Goal: Information Seeking & Learning: Learn about a topic

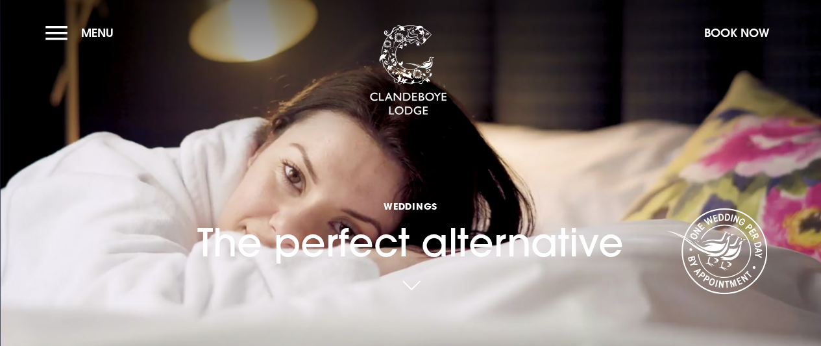
click at [684, 105] on section "Weddings The perfect alternative Your browser does not support the video tag." at bounding box center [410, 173] width 821 height 346
click at [417, 285] on link at bounding box center [411, 288] width 30 height 29
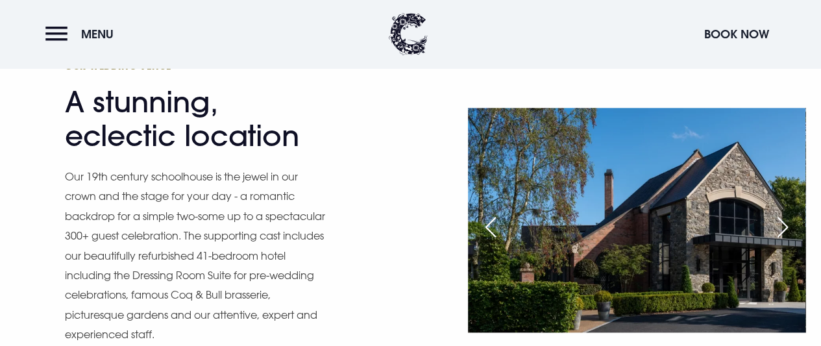
scroll to position [898, 0]
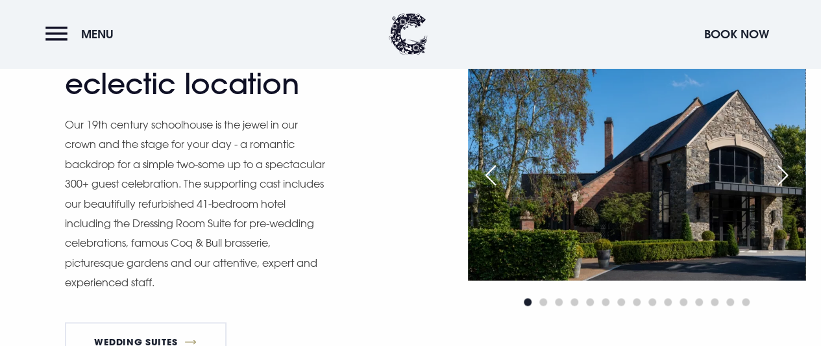
click at [782, 190] on div "Next slide" at bounding box center [783, 175] width 32 height 29
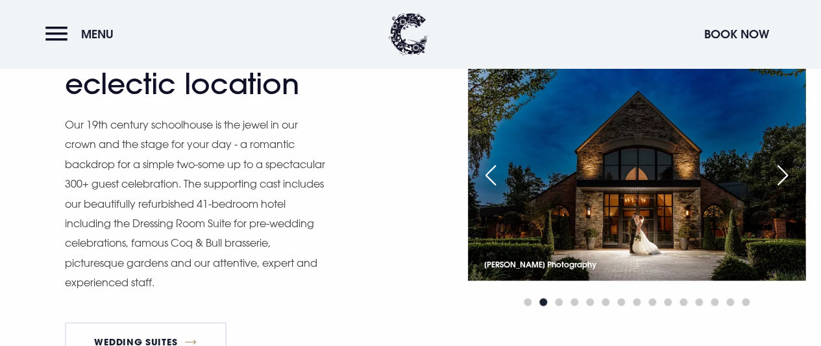
click at [782, 190] on div "Next slide" at bounding box center [783, 175] width 32 height 29
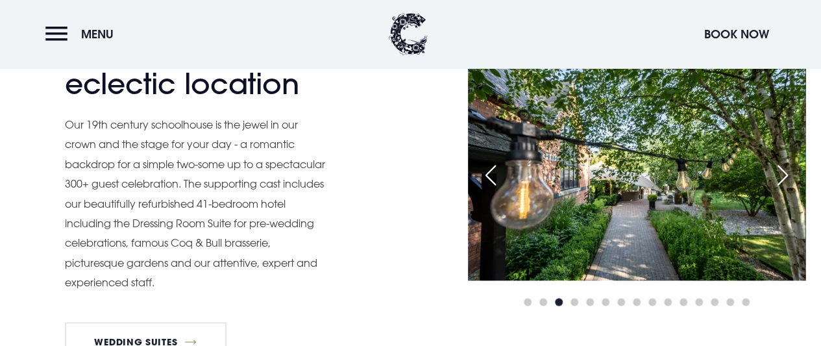
click at [782, 190] on div "Next slide" at bounding box center [783, 175] width 32 height 29
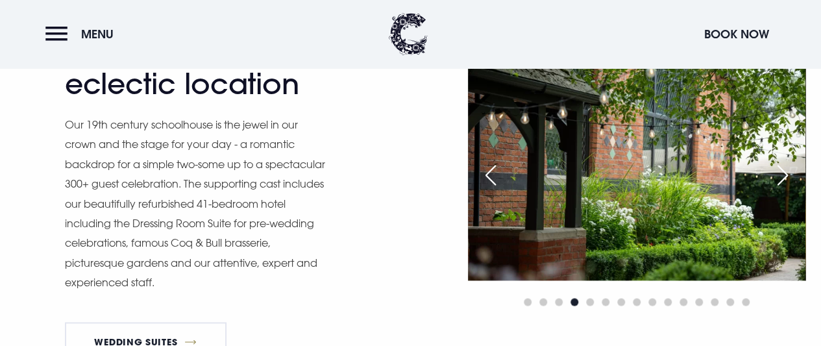
click at [782, 190] on div "Next slide" at bounding box center [783, 175] width 32 height 29
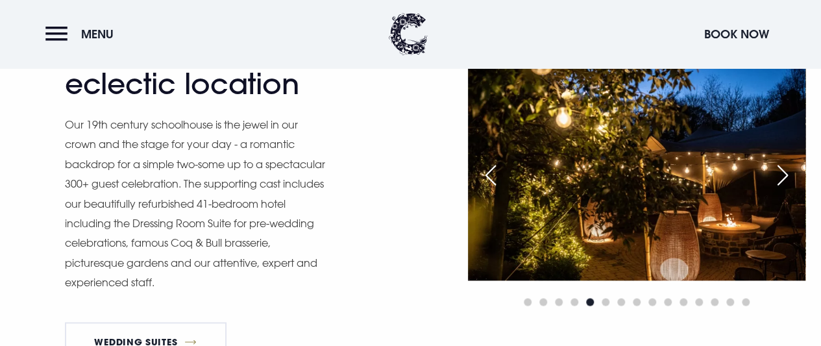
click at [782, 190] on div "Next slide" at bounding box center [783, 175] width 32 height 29
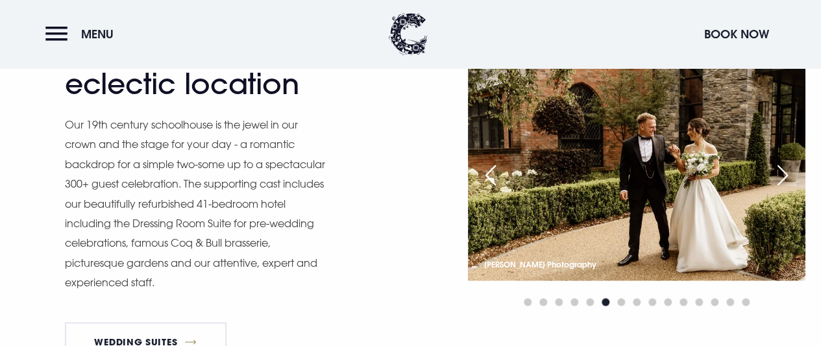
click at [782, 190] on div "Next slide" at bounding box center [783, 175] width 32 height 29
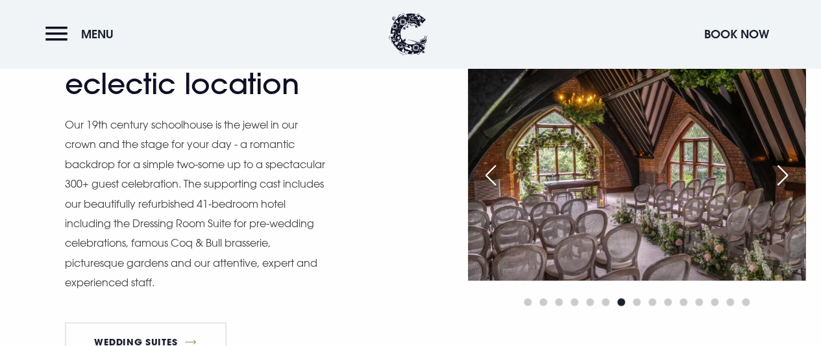
click at [782, 190] on div "Next slide" at bounding box center [783, 175] width 32 height 29
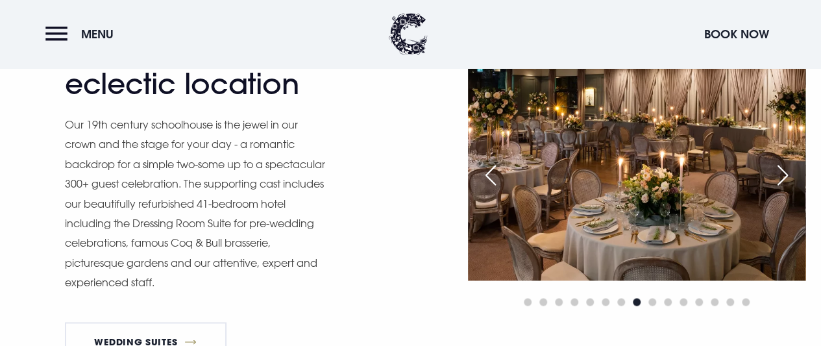
click at [782, 190] on div "Next slide" at bounding box center [783, 175] width 32 height 29
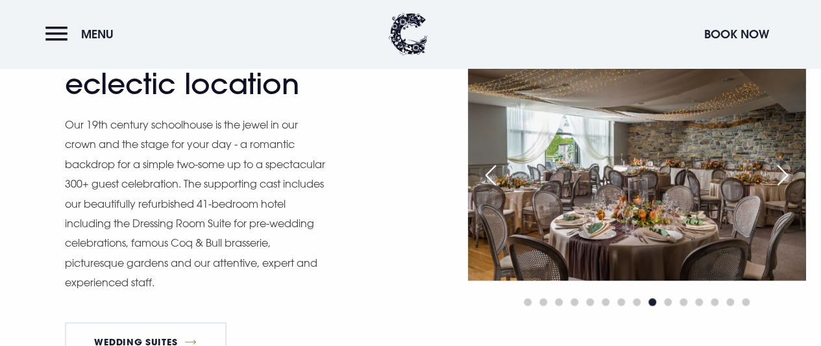
click at [782, 190] on div "Next slide" at bounding box center [783, 175] width 32 height 29
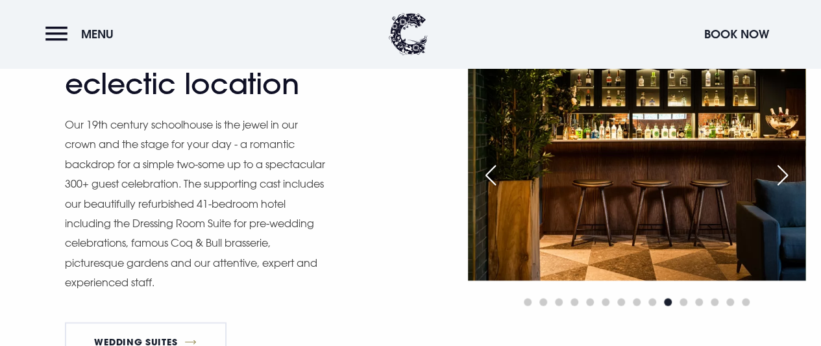
click at [782, 190] on div "Next slide" at bounding box center [783, 175] width 32 height 29
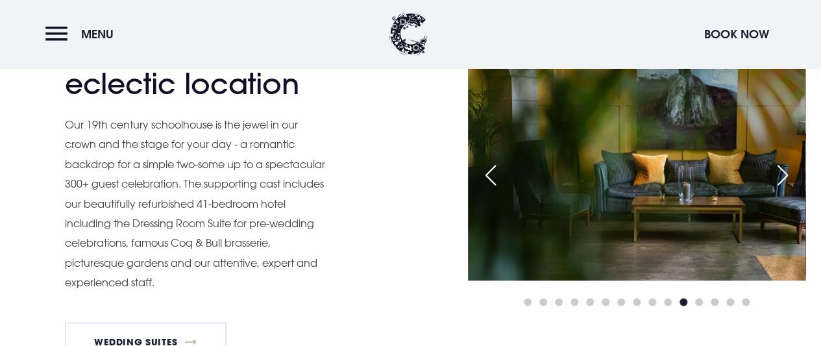
click at [782, 190] on div "Next slide" at bounding box center [783, 175] width 32 height 29
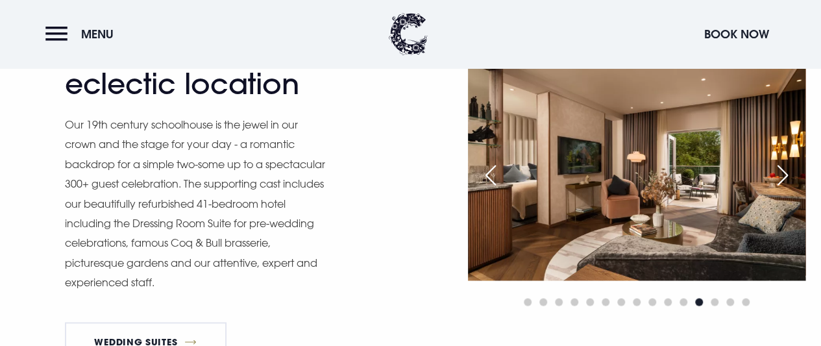
click at [782, 190] on div "Next slide" at bounding box center [783, 175] width 32 height 29
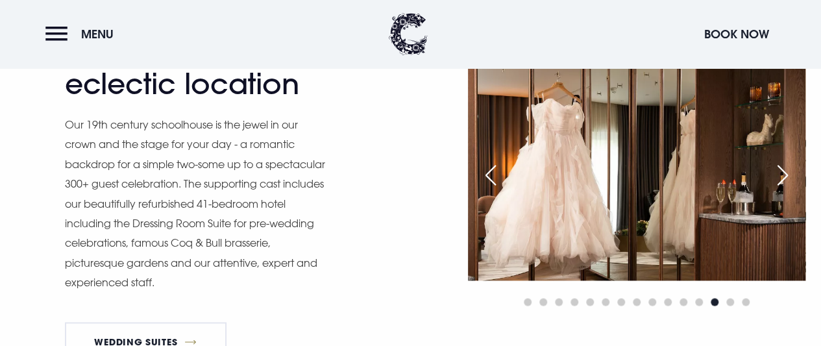
click at [782, 190] on div "Next slide" at bounding box center [783, 175] width 32 height 29
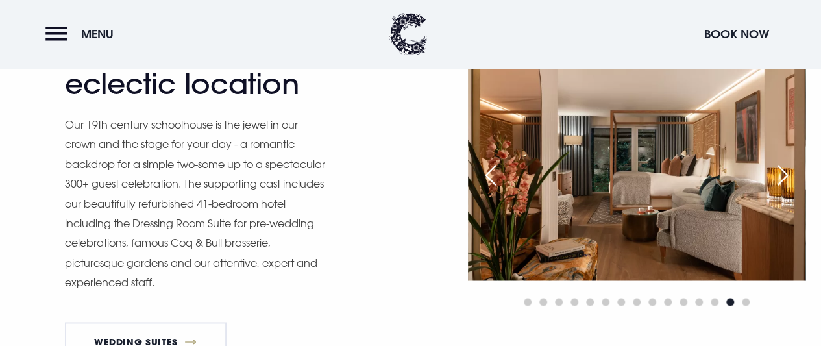
click at [782, 190] on div "Next slide" at bounding box center [783, 175] width 32 height 29
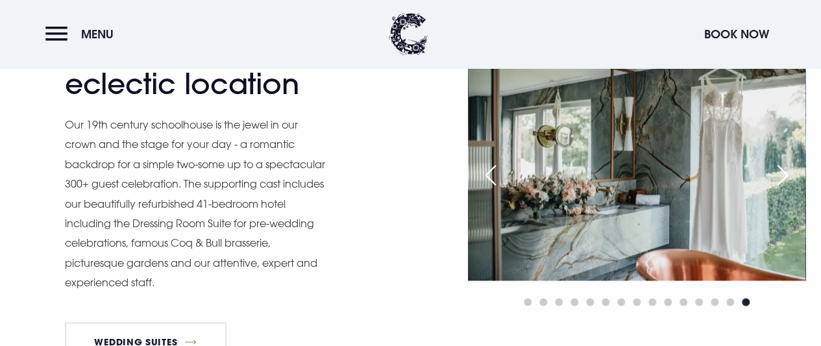
click at [782, 190] on div "Next slide" at bounding box center [783, 175] width 32 height 29
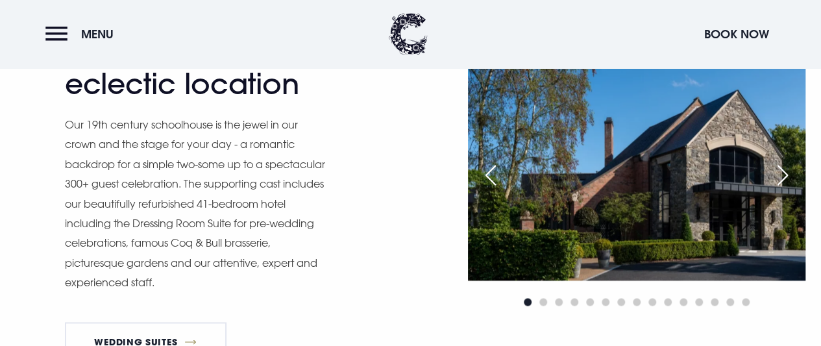
click at [782, 190] on div "Next slide" at bounding box center [783, 175] width 32 height 29
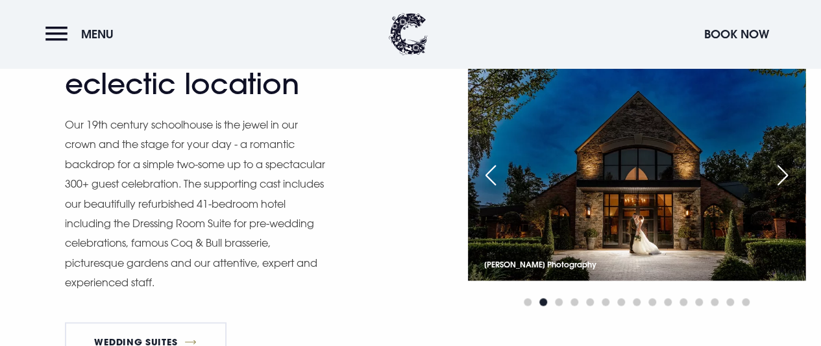
click at [782, 190] on div "Next slide" at bounding box center [783, 175] width 32 height 29
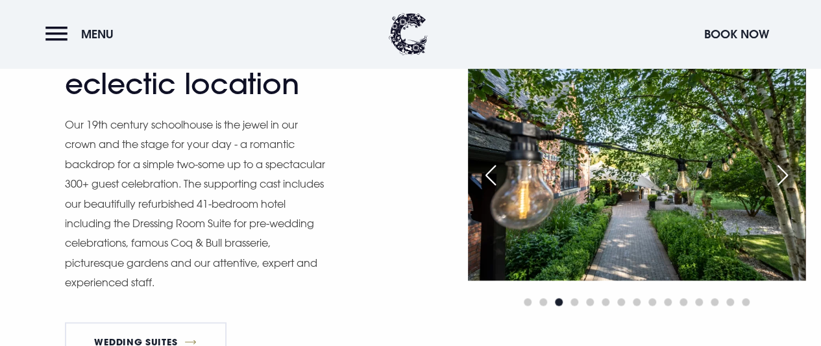
click at [782, 190] on div "Next slide" at bounding box center [783, 175] width 32 height 29
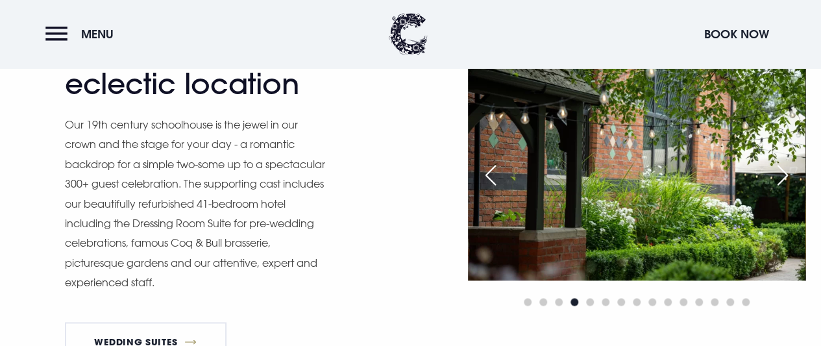
click at [782, 190] on div "Next slide" at bounding box center [783, 175] width 32 height 29
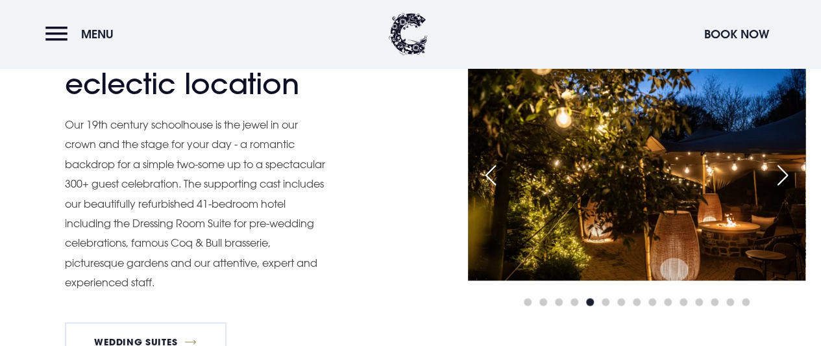
click at [782, 190] on div "Next slide" at bounding box center [783, 175] width 32 height 29
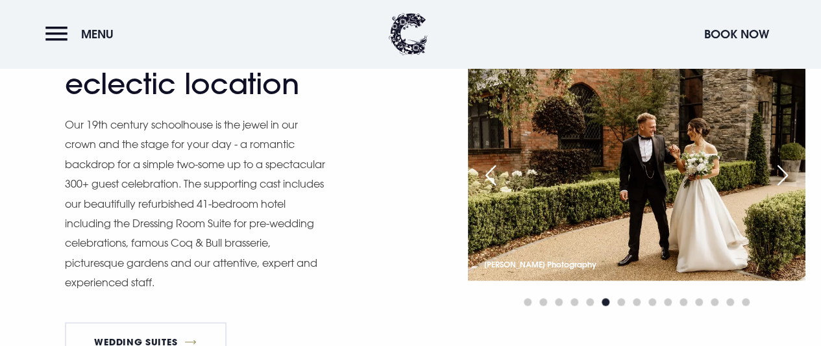
click at [782, 190] on div "Next slide" at bounding box center [783, 175] width 32 height 29
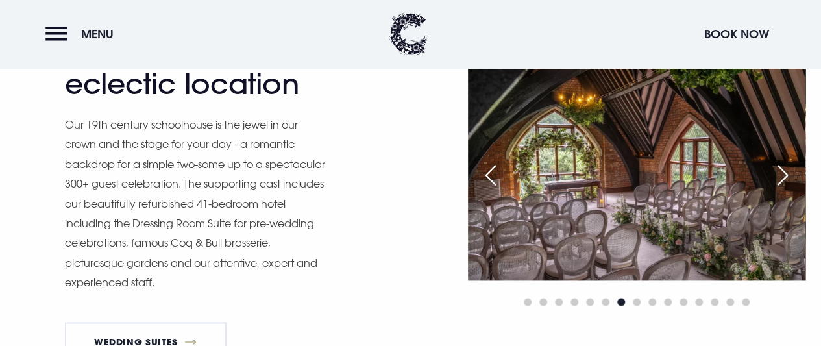
click at [782, 190] on div "Next slide" at bounding box center [783, 175] width 32 height 29
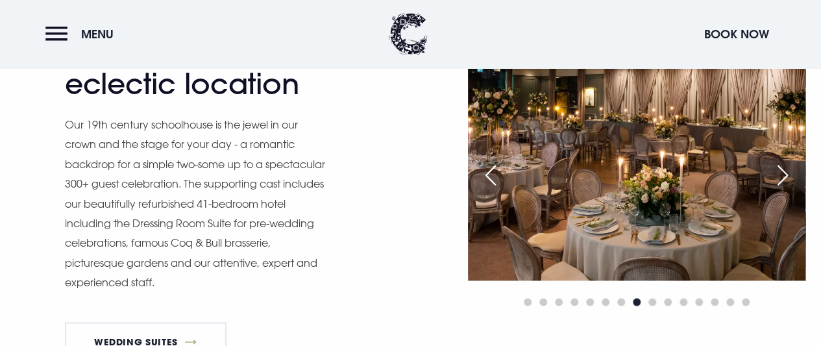
click at [782, 190] on div "Next slide" at bounding box center [783, 175] width 32 height 29
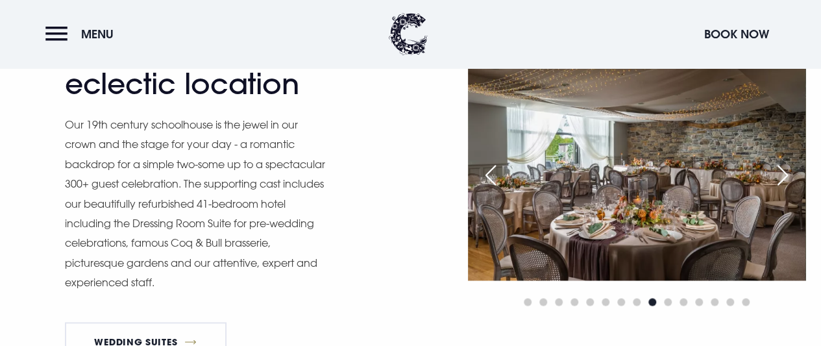
click at [782, 190] on div "Next slide" at bounding box center [783, 175] width 32 height 29
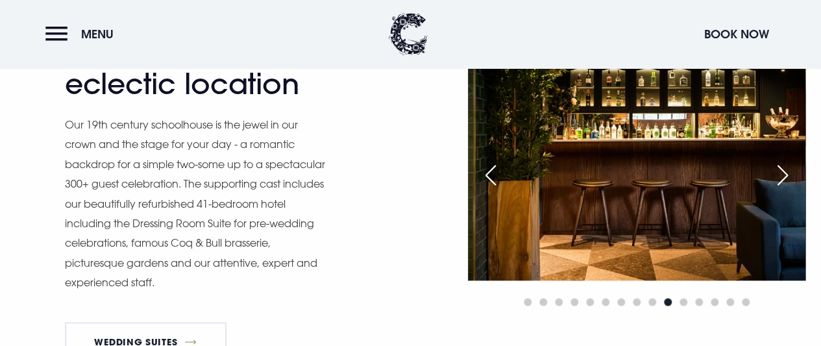
click at [782, 190] on div "Next slide" at bounding box center [783, 175] width 32 height 29
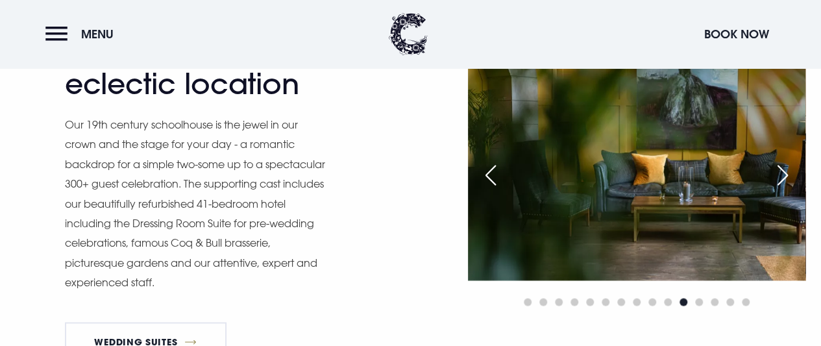
click at [782, 190] on div "Next slide" at bounding box center [783, 175] width 32 height 29
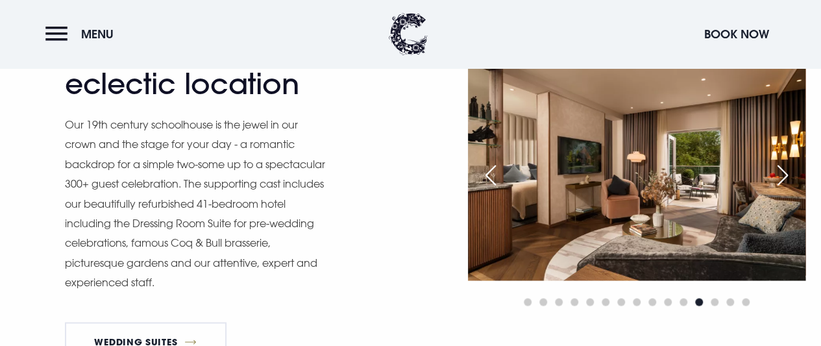
click at [782, 190] on div "Next slide" at bounding box center [783, 175] width 32 height 29
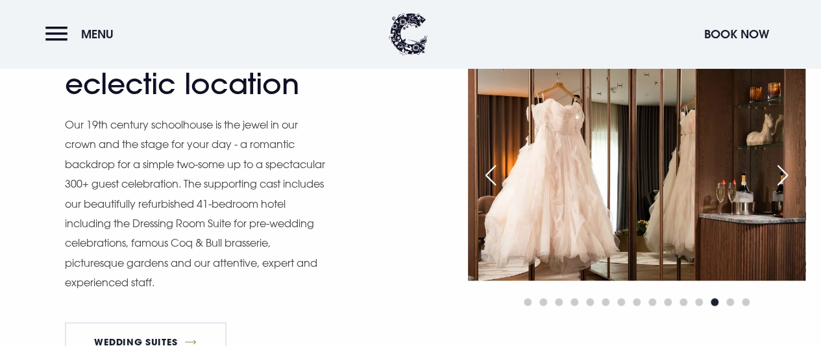
click at [782, 190] on div "Next slide" at bounding box center [783, 175] width 32 height 29
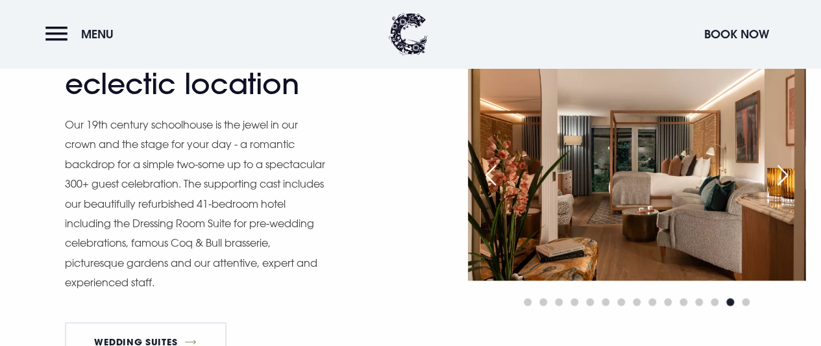
click at [782, 190] on div "Next slide" at bounding box center [783, 175] width 32 height 29
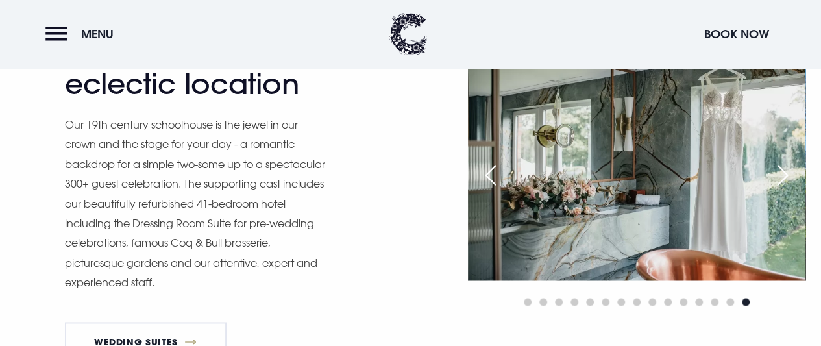
click at [782, 190] on div "Next slide" at bounding box center [783, 175] width 32 height 29
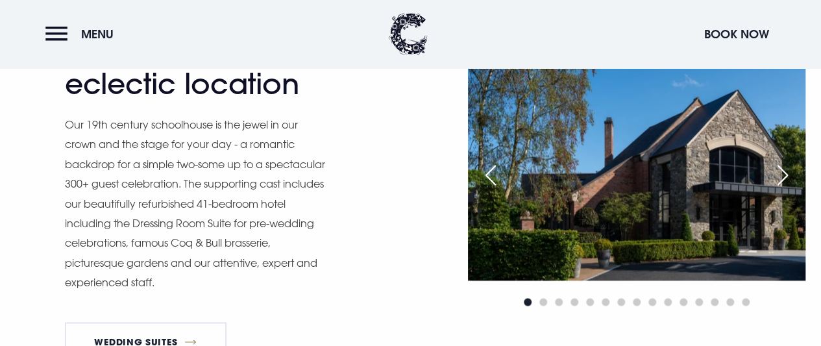
click at [782, 190] on div "Next slide" at bounding box center [783, 175] width 32 height 29
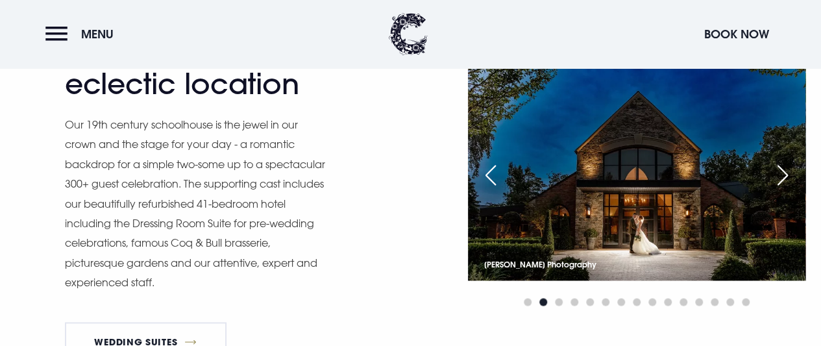
click at [782, 190] on div "Next slide" at bounding box center [783, 175] width 32 height 29
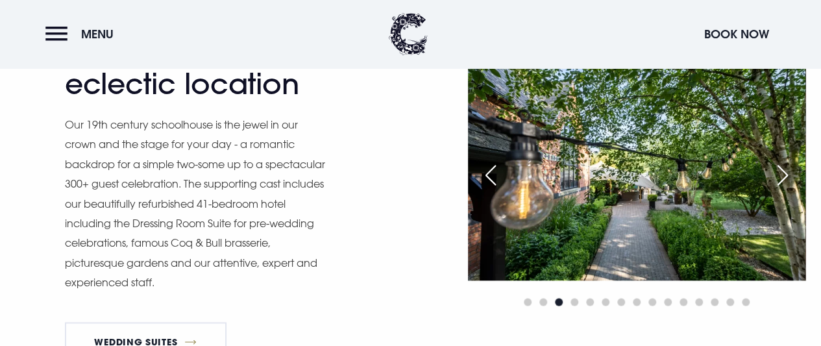
click at [782, 190] on div "Next slide" at bounding box center [783, 175] width 32 height 29
